Goal: Transaction & Acquisition: Download file/media

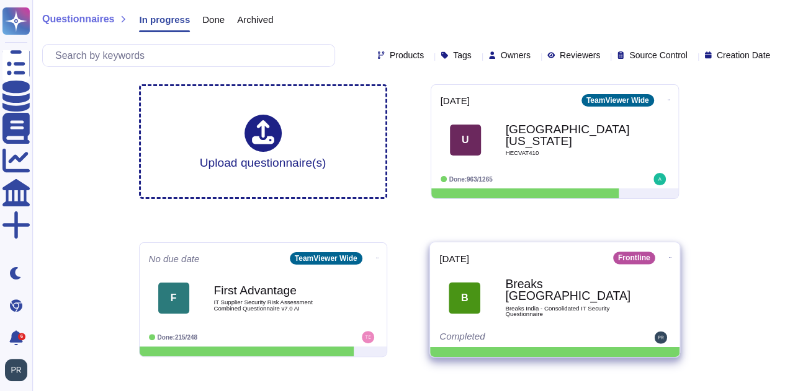
click at [668, 256] on icon at bounding box center [669, 257] width 2 height 3
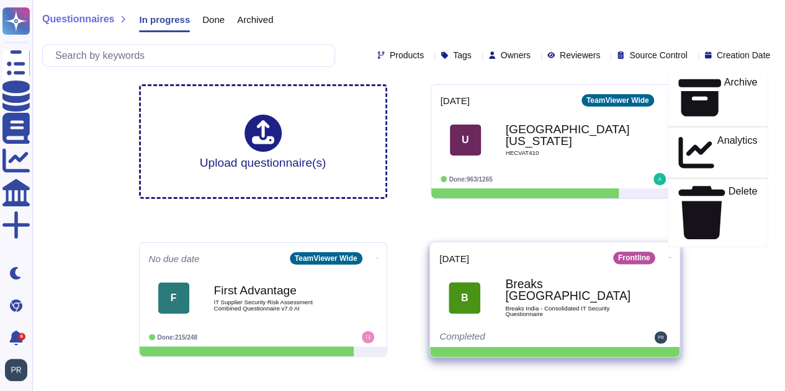
click at [729, 51] on div "Download" at bounding box center [716, 34] width 79 height 36
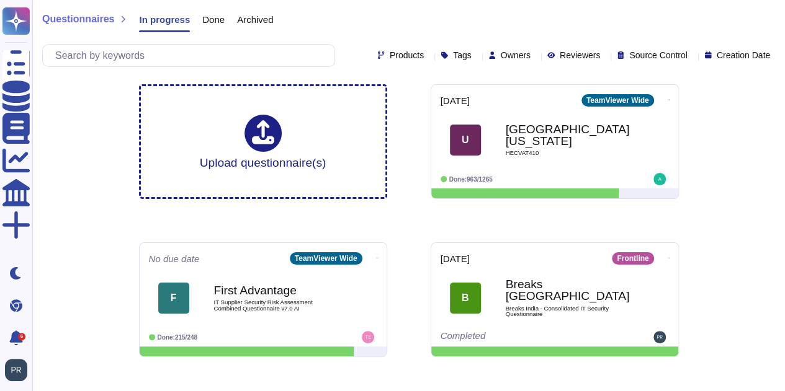
scroll to position [43, 0]
